Goal: Task Accomplishment & Management: Manage account settings

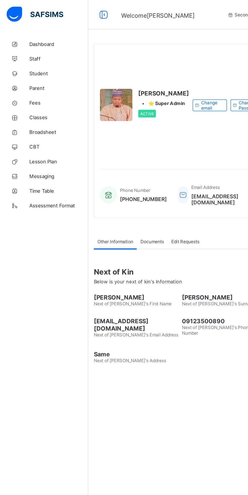
click at [109, 168] on span "Documents" at bounding box center [105, 166] width 16 height 4
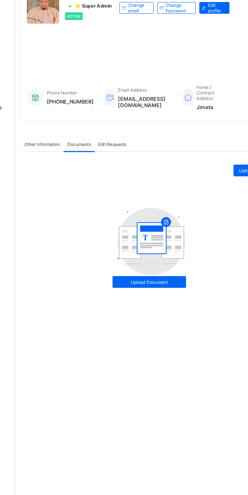
click at [165, 263] on span "Upload Document" at bounding box center [152, 261] width 43 height 4
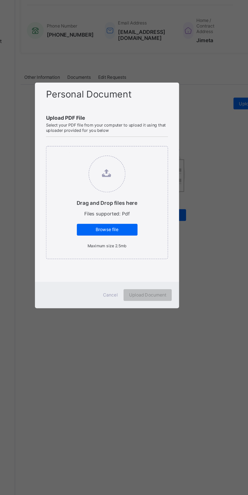
click at [136, 246] on figure at bounding box center [123, 232] width 25 height 25
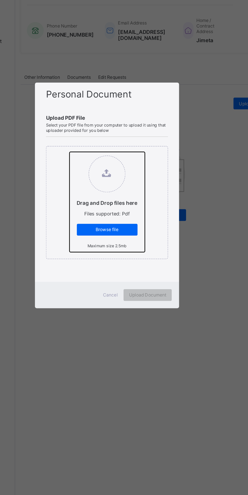
click at [98, 218] on input "Drag and Drop files here Files supported: Pdf Browse file Maximum size 2.5mb" at bounding box center [98, 218] width 0 height 0
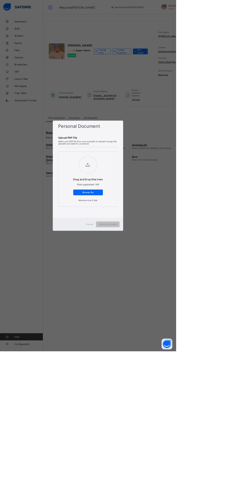
click at [131, 318] on span "Cancel" at bounding box center [126, 316] width 10 height 4
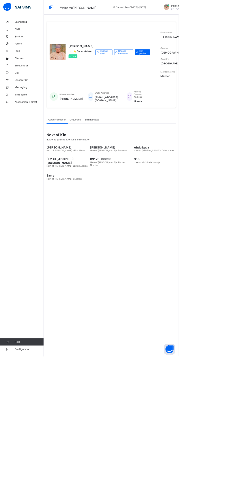
click at [247, 495] on html "Welcome [PERSON_NAME] Second Term / [DATE]-[DATE] Abubakar [PERSON_NAME] [EMAIL…" at bounding box center [124, 247] width 248 height 495
